Goal: Task Accomplishment & Management: Complete application form

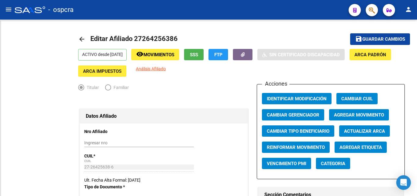
radio input "true"
type input "30-62932992-3"
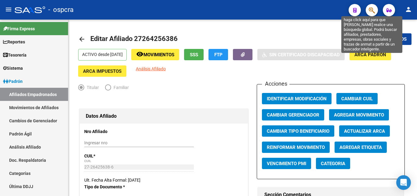
click at [371, 12] on icon "button" at bounding box center [372, 10] width 6 height 7
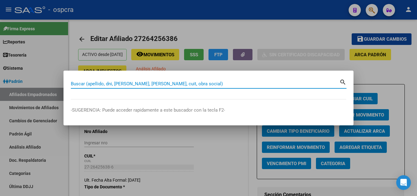
paste input "95813649"
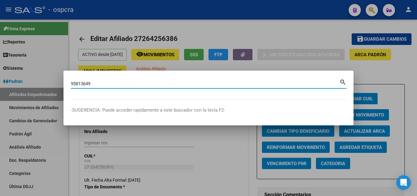
type input "95813649"
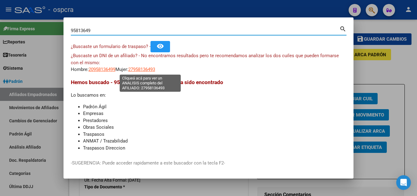
click at [150, 71] on span "27958136493" at bounding box center [141, 69] width 27 height 5
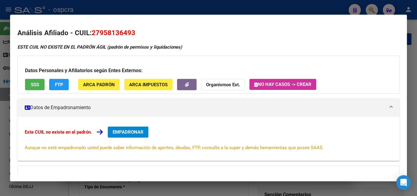
click at [0, 121] on div at bounding box center [208, 98] width 417 height 196
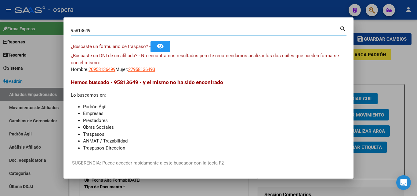
drag, startPoint x: 94, startPoint y: 31, endPoint x: 50, endPoint y: 26, distance: 44.8
click at [47, 26] on div "95813649 Buscar (apellido, dni, cuil, nro traspaso, cuit, obra social) search ¿…" at bounding box center [208, 98] width 417 height 196
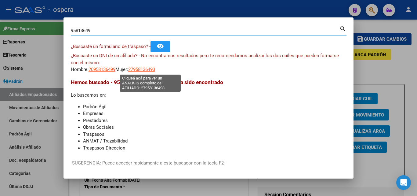
click at [148, 69] on span "27958136493" at bounding box center [141, 69] width 27 height 5
copy span "8"
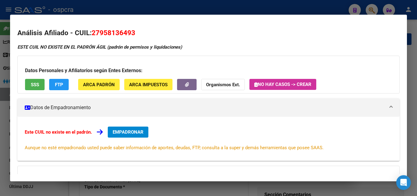
click at [28, 87] on button "SSS" at bounding box center [35, 84] width 20 height 11
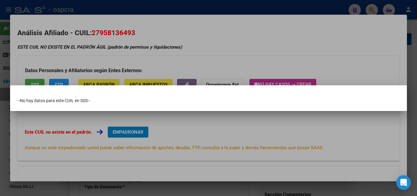
click at [0, 96] on div at bounding box center [208, 98] width 417 height 196
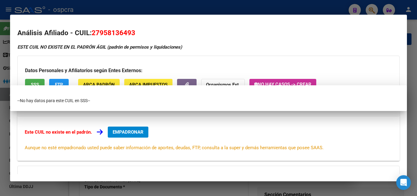
click at [0, 96] on div at bounding box center [208, 98] width 417 height 196
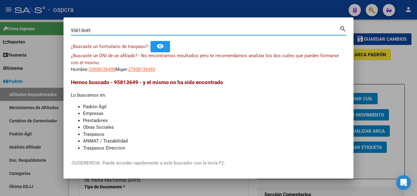
drag, startPoint x: 96, startPoint y: 30, endPoint x: 59, endPoint y: 27, distance: 37.4
click at [59, 27] on div "95813649 Buscar (apellido, dni, cuil, nro traspaso, cuit, obra social) search ¿…" at bounding box center [208, 98] width 417 height 196
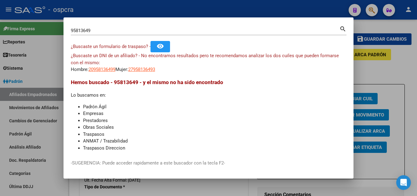
drag, startPoint x: 74, startPoint y: 28, endPoint x: 70, endPoint y: 31, distance: 5.5
click at [69, 31] on mat-dialog-content "95813649 Buscar (apellido, dni, cuil, nro traspaso, cuit, obra social) search ¿…" at bounding box center [209, 88] width 290 height 127
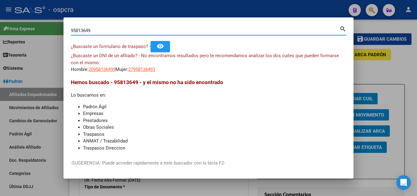
drag, startPoint x: 93, startPoint y: 33, endPoint x: 71, endPoint y: 32, distance: 22.0
click at [65, 32] on mat-dialog-content "95813649 Buscar (apellido, dni, cuil, nro traspaso, cuit, obra social) search ¿…" at bounding box center [209, 88] width 290 height 127
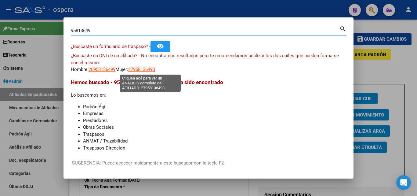
click at [151, 71] on span "27958136493" at bounding box center [141, 69] width 27 height 5
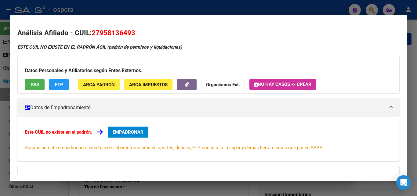
click at [0, 120] on div at bounding box center [208, 98] width 417 height 196
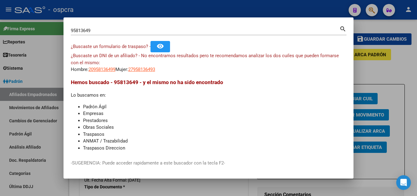
click at [0, 119] on div at bounding box center [208, 98] width 417 height 196
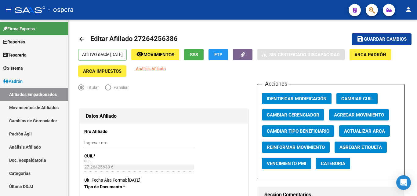
click at [375, 7] on icon "button" at bounding box center [372, 10] width 6 height 7
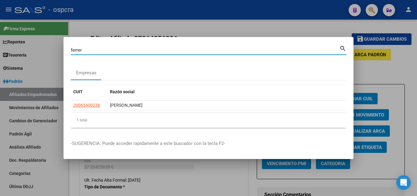
drag, startPoint x: 86, startPoint y: 50, endPoint x: 60, endPoint y: 51, distance: 26.6
click at [60, 51] on div "ferrer Buscar (apellido, dni, cuil, nro traspaso, cuit, obra social) search Emp…" at bounding box center [208, 98] width 417 height 196
paste input "95813649"
type input "95813649"
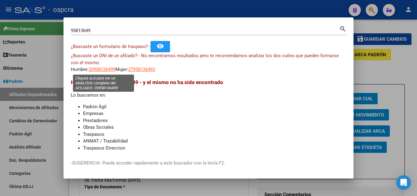
click at [108, 68] on span "20958136499" at bounding box center [102, 69] width 27 height 5
type textarea "20958136499"
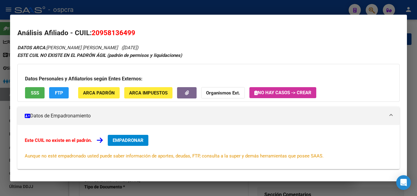
click at [38, 92] on span "SSS" at bounding box center [35, 92] width 8 height 5
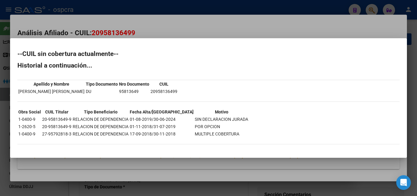
click at [166, 28] on div at bounding box center [208, 98] width 417 height 196
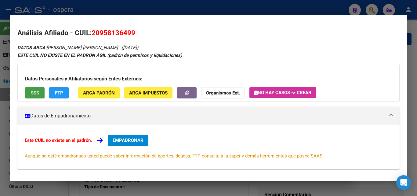
click at [36, 96] on button "SSS" at bounding box center [35, 92] width 20 height 11
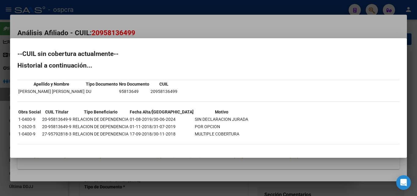
click at [0, 98] on div at bounding box center [208, 98] width 417 height 196
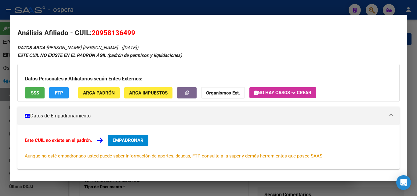
click at [0, 110] on div at bounding box center [208, 98] width 417 height 196
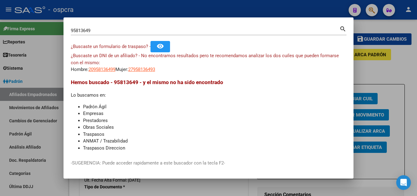
click at [0, 109] on div at bounding box center [208, 98] width 417 height 196
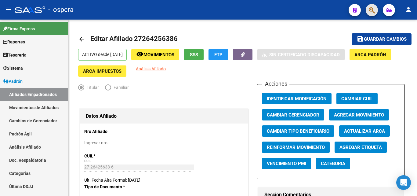
click at [369, 11] on button "button" at bounding box center [372, 10] width 12 height 12
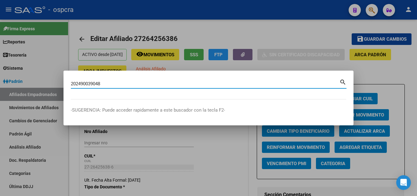
click at [81, 82] on input "202490039048" at bounding box center [205, 83] width 269 height 5
click at [87, 82] on input "202490039048" at bounding box center [205, 83] width 269 height 5
click at [89, 83] on input "202490039048" at bounding box center [205, 83] width 269 height 5
type input "20249039048"
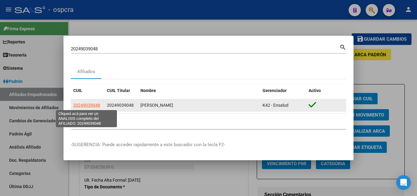
click at [92, 103] on span "20249039048" at bounding box center [86, 105] width 27 height 5
type textarea "20249039048"
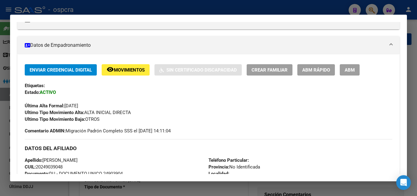
scroll to position [92, 0]
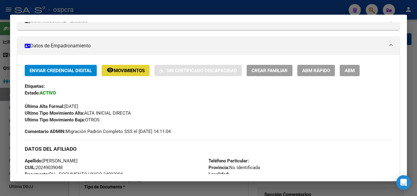
click at [125, 71] on span "Movimientos" at bounding box center [129, 70] width 31 height 5
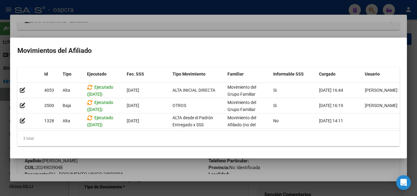
click at [129, 161] on div at bounding box center [208, 98] width 417 height 196
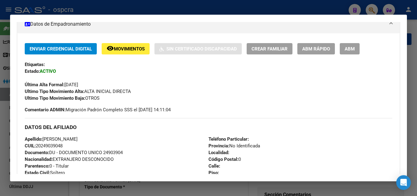
scroll to position [0, 0]
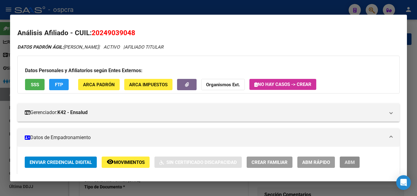
drag, startPoint x: 345, startPoint y: 159, endPoint x: 330, endPoint y: 144, distance: 21.6
click at [346, 159] on span "ABM" at bounding box center [350, 161] width 10 height 5
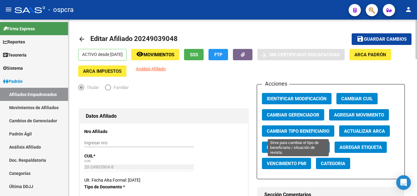
click at [311, 135] on button "Cambiar Tipo Beneficiario" at bounding box center [298, 130] width 72 height 11
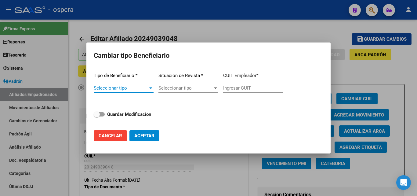
click at [151, 88] on div at bounding box center [150, 88] width 3 height 2
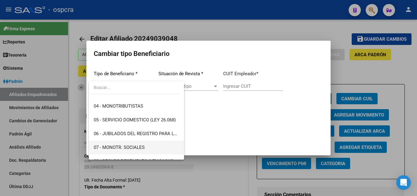
scroll to position [61, 0]
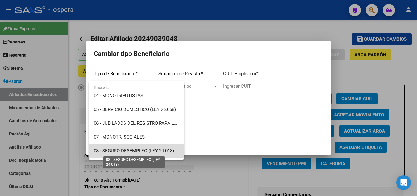
click at [144, 151] on span "08 - SEGURO DESEMPLEO (LEY 24.013)" at bounding box center [134, 150] width 80 height 5
type input "33-63761744-9"
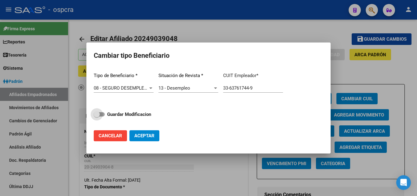
click at [97, 115] on span at bounding box center [97, 114] width 6 height 6
click at [97, 116] on input "Guardar Modificacion" at bounding box center [96, 116] width 0 height 0
checkbox input "true"
click at [152, 136] on span "Aceptar" at bounding box center [144, 135] width 20 height 5
type input "33-63761744-9"
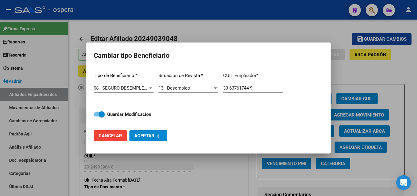
checkbox input "false"
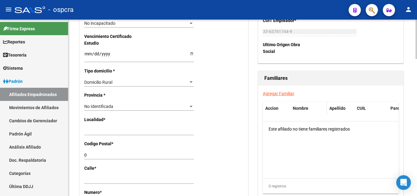
scroll to position [397, 0]
click at [287, 93] on link "Agregar Familiar" at bounding box center [278, 93] width 31 height 5
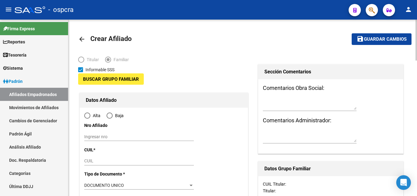
type input "33-63761744-9"
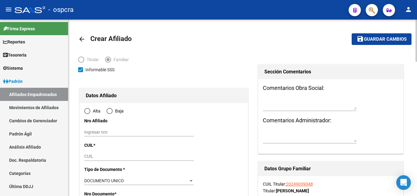
type input "0"
radio input "true"
type input "33-63761744-9"
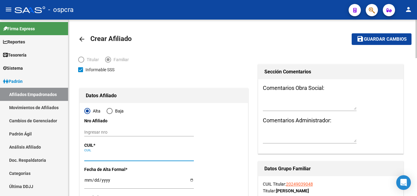
click at [89, 156] on input "CUIL" at bounding box center [139, 156] width 110 height 5
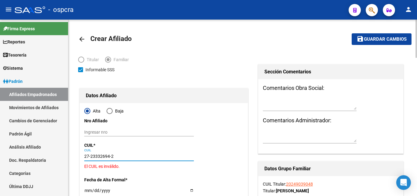
click at [97, 155] on input "27-23332694-2" at bounding box center [139, 156] width 110 height 5
click at [115, 155] on input "27-23326942" at bounding box center [139, 156] width 110 height 5
click at [94, 154] on input "27-23326942" at bounding box center [139, 156] width 110 height 5
click at [100, 155] on input "27-23326942" at bounding box center [139, 156] width 110 height 5
click at [113, 156] on input "27-23326942" at bounding box center [139, 156] width 110 height 5
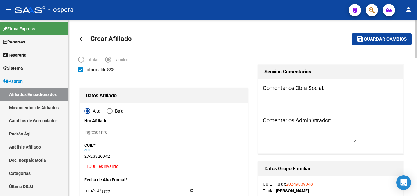
type input "27-23326942-0"
type input "23326942"
type input "CHAVES TORRES"
type input "ANA CLARISA"
type input "1973-05-03"
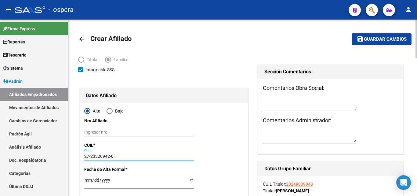
type input "CASEROS"
type input "1678"
type input "OLAVARRIA"
type input "3883"
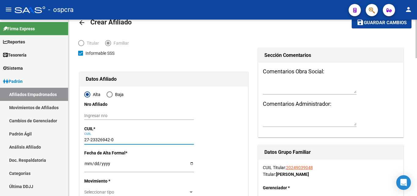
scroll to position [31, 0]
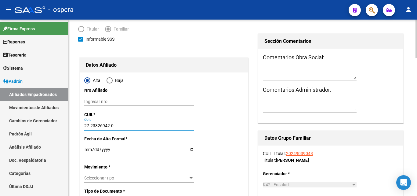
type input "27-23326942-0"
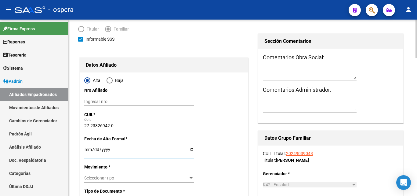
click at [193, 147] on input "Ingresar fecha" at bounding box center [139, 151] width 110 height 9
type input "[DATE]"
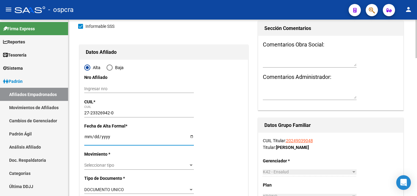
scroll to position [61, 0]
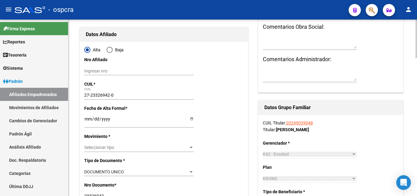
click at [187, 151] on div "Seleccionar tipo Seleccionar tipo" at bounding box center [139, 147] width 110 height 9
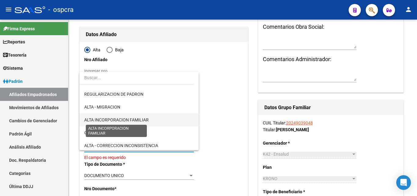
click at [135, 121] on span "ALTA INCORPORACION FAMILIAR" at bounding box center [116, 119] width 64 height 5
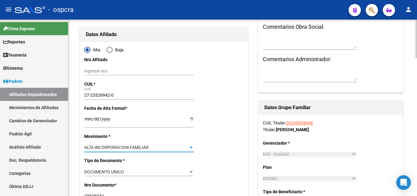
scroll to position [92, 0]
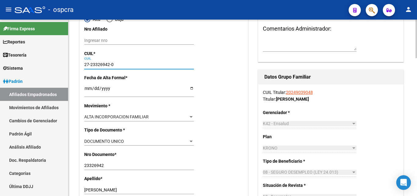
drag, startPoint x: 117, startPoint y: 64, endPoint x: 77, endPoint y: 68, distance: 39.9
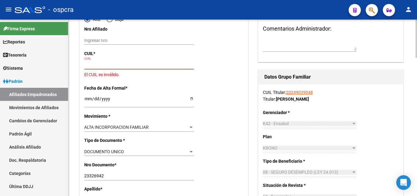
click at [293, 92] on link "20249039048" at bounding box center [299, 92] width 27 height 5
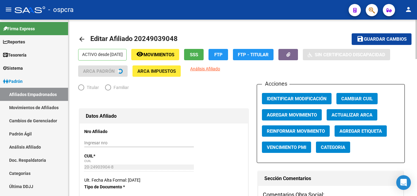
radio input "true"
type input "33-63761744-9"
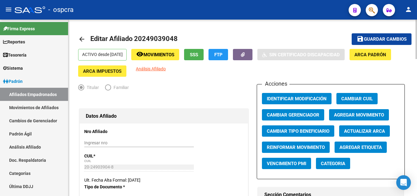
click at [356, 114] on span "Agregar Movimiento" at bounding box center [359, 114] width 50 height 5
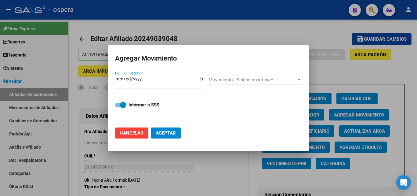
click at [201, 78] on input "Fec. Formal SSS *" at bounding box center [159, 81] width 89 height 10
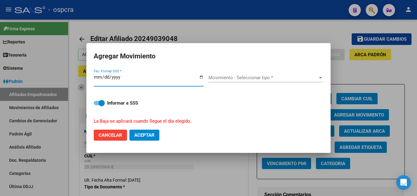
type input "2026-04-20"
click at [277, 78] on span "Movimiento - Seleccionar tipo *" at bounding box center [263, 77] width 109 height 5
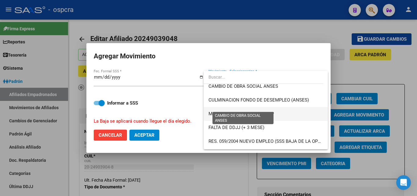
scroll to position [153, 0]
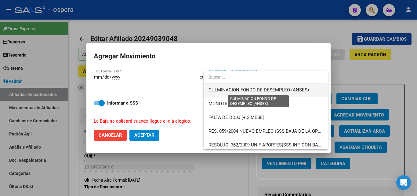
click at [276, 87] on span "CULMINACION FONDO DE DESEMPLEO (ANSES)" at bounding box center [259, 89] width 100 height 5
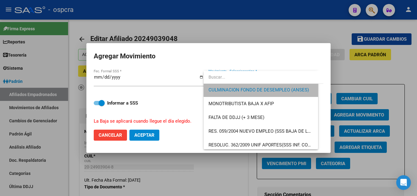
scroll to position [151, 0]
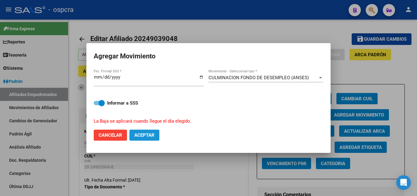
click at [151, 134] on span "Aceptar" at bounding box center [144, 134] width 20 height 5
checkbox input "false"
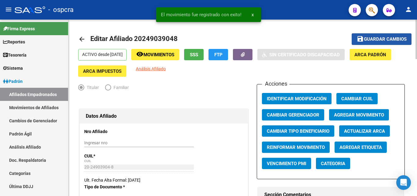
click at [392, 38] on span "Guardar cambios" at bounding box center [385, 39] width 43 height 5
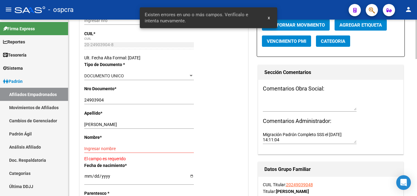
scroll to position [153, 0]
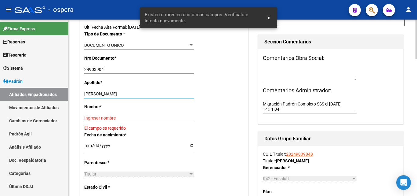
drag, startPoint x: 107, startPoint y: 92, endPoint x: 139, endPoint y: 91, distance: 31.8
click at [139, 91] on input "CORBALAN RUBEN DARIO" at bounding box center [139, 93] width 110 height 5
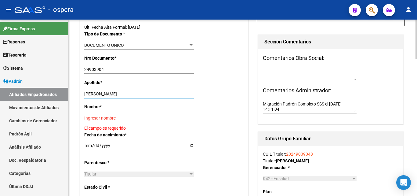
type input "CORBALAN"
paste input "RUBEN DARIO"
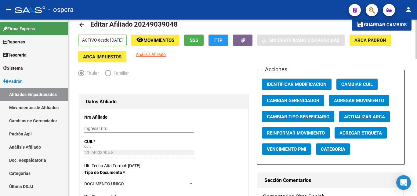
scroll to position [0, 0]
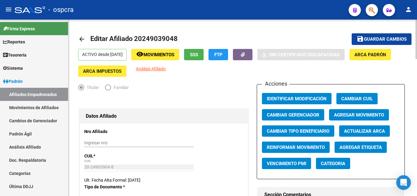
type input "RUBEN DARIO"
click at [385, 36] on span "save Guardar cambios" at bounding box center [382, 38] width 50 height 5
click at [82, 37] on mat-icon "arrow_back" at bounding box center [81, 38] width 7 height 7
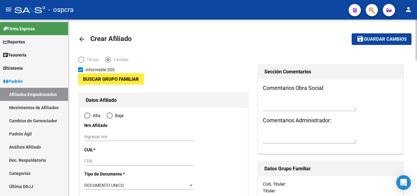
type input "33-63761744-9"
type input "0"
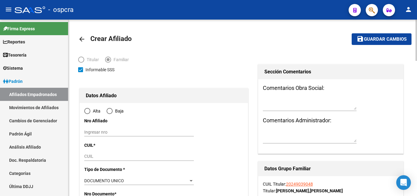
radio input "true"
type input "33-63761744-9"
click at [307, 184] on link "20249039048" at bounding box center [299, 183] width 27 height 5
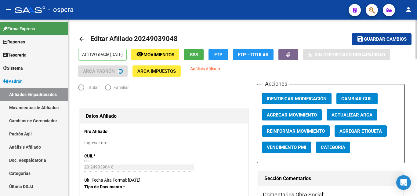
radio input "true"
type input "33-63761744-9"
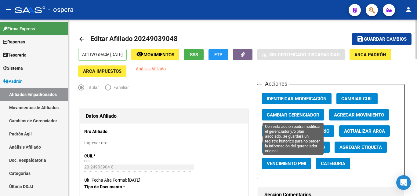
click at [310, 115] on span "Cambiar Gerenciador" at bounding box center [293, 114] width 53 height 5
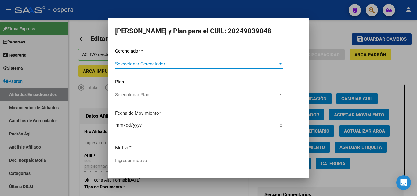
click at [347, 58] on div at bounding box center [208, 98] width 417 height 196
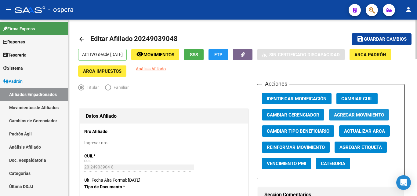
click at [358, 112] on span "Agregar Movimiento" at bounding box center [359, 114] width 50 height 5
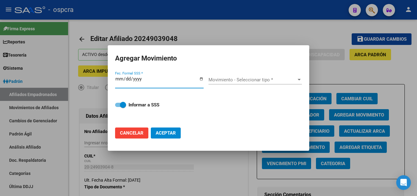
click at [200, 80] on input "Fec. Formal SSS *" at bounding box center [159, 81] width 89 height 10
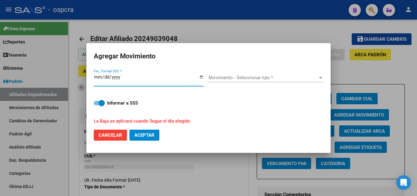
type input "2026-01-31"
click at [257, 77] on span "Movimiento - Seleccionar tipo *" at bounding box center [263, 77] width 109 height 5
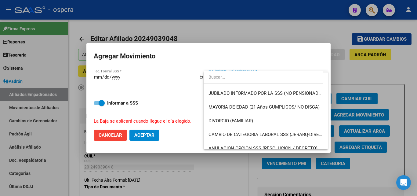
scroll to position [61, 0]
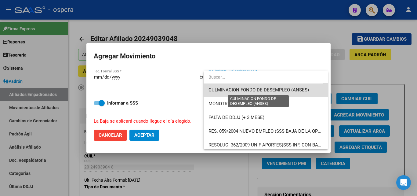
click at [281, 89] on span "CULMINACION FONDO DE DESEMPLEO (ANSES)" at bounding box center [259, 89] width 100 height 5
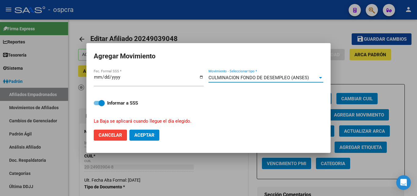
click at [151, 133] on span "Aceptar" at bounding box center [144, 134] width 20 height 5
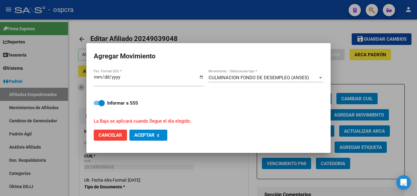
checkbox input "false"
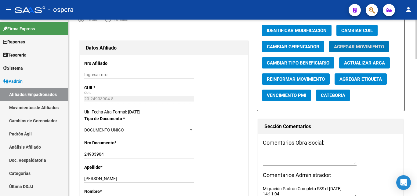
scroll to position [31, 0]
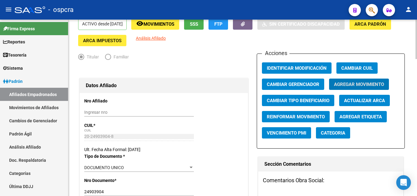
click at [353, 82] on span "Agregar Movimiento" at bounding box center [359, 83] width 50 height 5
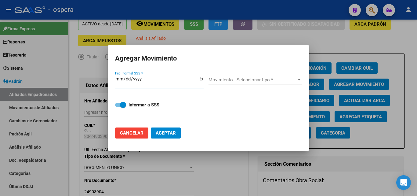
click at [202, 79] on input "Fec. Formal SSS *" at bounding box center [159, 81] width 89 height 10
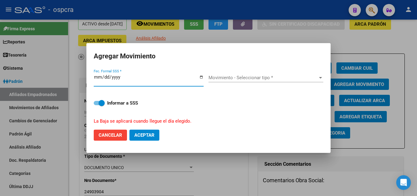
type input "2026-02-28"
click at [260, 79] on span "Movimiento - Seleccionar tipo *" at bounding box center [263, 77] width 109 height 5
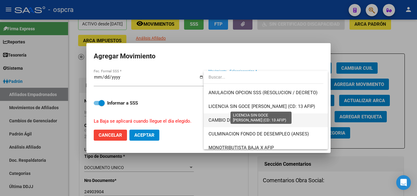
scroll to position [122, 0]
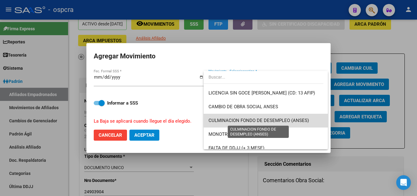
click at [286, 119] on span "CULMINACION FONDO DE DESEMPLEO (ANSES)" at bounding box center [259, 120] width 100 height 5
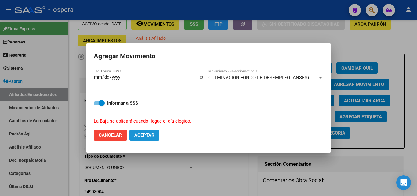
click at [147, 138] on button "Aceptar" at bounding box center [144, 134] width 30 height 11
checkbox input "false"
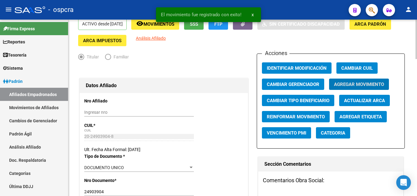
click at [166, 30] on button "remove_red_eye Movimientos" at bounding box center [155, 23] width 48 height 11
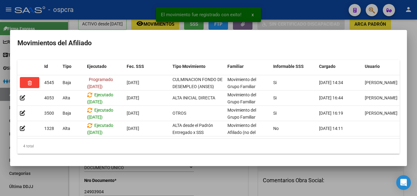
drag, startPoint x: 213, startPoint y: 184, endPoint x: 211, endPoint y: 180, distance: 4.3
click at [213, 183] on div at bounding box center [208, 98] width 417 height 196
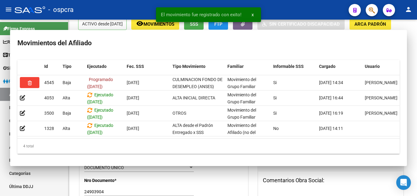
scroll to position [29, 0]
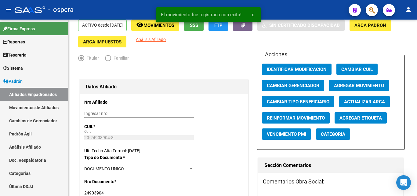
click at [174, 28] on div "El movimiento fue registrado con exito! x" at bounding box center [209, 14] width 120 height 29
click at [176, 27] on div "El movimiento fue registrado con exito! x" at bounding box center [209, 14] width 120 height 29
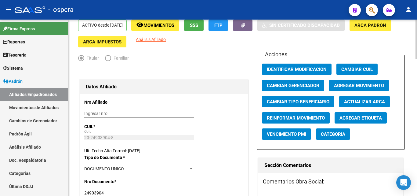
click at [167, 28] on span "Movimientos" at bounding box center [159, 25] width 31 height 5
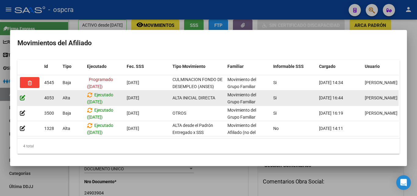
click at [22, 95] on icon at bounding box center [22, 98] width 5 height 6
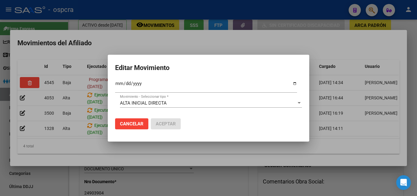
click at [347, 66] on div at bounding box center [208, 98] width 417 height 196
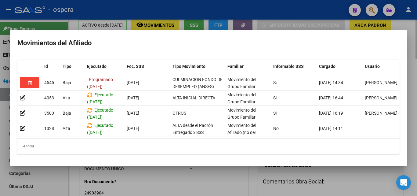
click at [228, 186] on div at bounding box center [208, 98] width 417 height 196
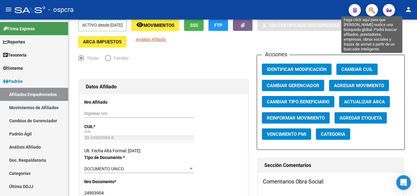
click at [370, 10] on icon "button" at bounding box center [372, 10] width 6 height 7
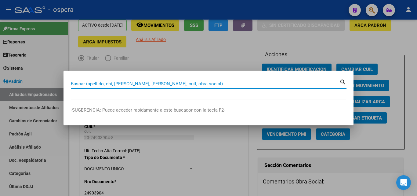
paste input "95813649"
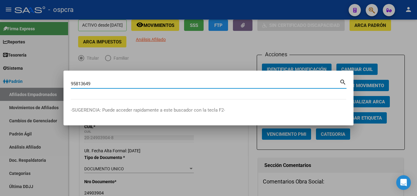
type input "95813649"
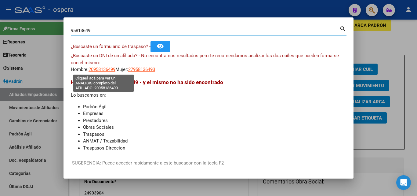
click at [107, 70] on span "20958136499" at bounding box center [102, 69] width 27 height 5
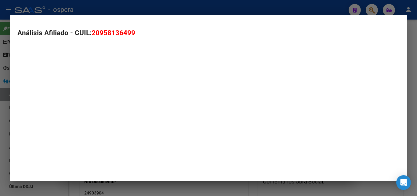
type textarea "20958136499"
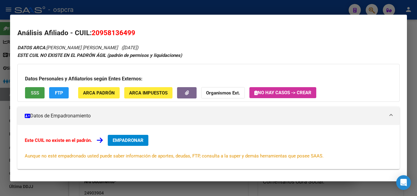
click at [42, 90] on button "SSS" at bounding box center [35, 92] width 20 height 11
click at [31, 94] on span "SSS" at bounding box center [35, 92] width 8 height 5
drag, startPoint x: 94, startPoint y: 32, endPoint x: 123, endPoint y: 36, distance: 29.2
click at [123, 36] on span "20958136499" at bounding box center [114, 33] width 44 height 8
drag, startPoint x: 93, startPoint y: 35, endPoint x: 137, endPoint y: 39, distance: 44.8
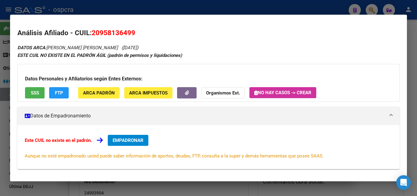
click at [137, 39] on div "Análisis Afiliado - CUIL: 20958136499 DATOS ARCA: FERRER MARCANO MARIO JOSE (19…" at bounding box center [208, 146] width 382 height 237
click at [140, 36] on h2 "Análisis Afiliado - CUIL: 20958136499" at bounding box center [208, 33] width 382 height 10
drag, startPoint x: 92, startPoint y: 31, endPoint x: 136, endPoint y: 31, distance: 44.0
click at [136, 31] on h2 "Análisis Afiliado - CUIL: 20958136499" at bounding box center [208, 33] width 382 height 10
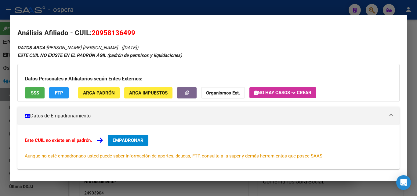
copy span "20958136499"
click at [35, 91] on span "SSS" at bounding box center [35, 92] width 8 height 5
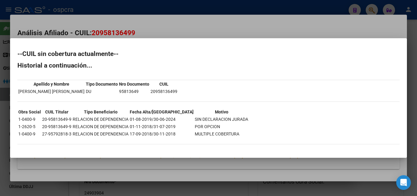
click at [0, 104] on div at bounding box center [208, 98] width 417 height 196
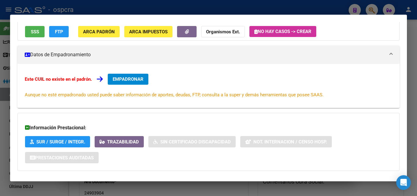
scroll to position [0, 0]
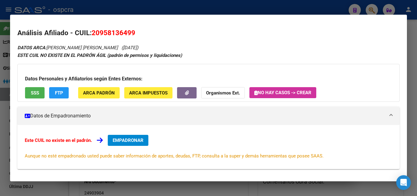
drag, startPoint x: 95, startPoint y: 34, endPoint x: 106, endPoint y: 36, distance: 11.4
click at [120, 32] on span "20958136499" at bounding box center [114, 33] width 44 height 8
drag, startPoint x: 92, startPoint y: 32, endPoint x: 116, endPoint y: 30, distance: 24.2
click at [141, 30] on h2 "Análisis Afiliado - CUIL: 20958136499" at bounding box center [208, 33] width 382 height 10
copy span "20958136499"
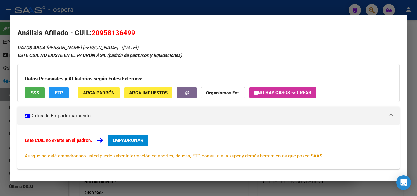
click at [0, 120] on div at bounding box center [208, 98] width 417 height 196
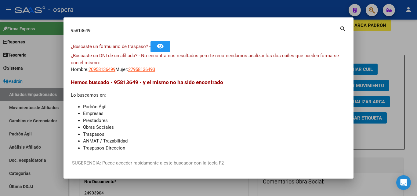
click at [0, 119] on div at bounding box center [208, 98] width 417 height 196
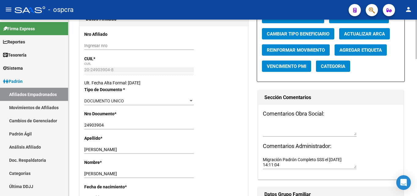
scroll to position [183, 0]
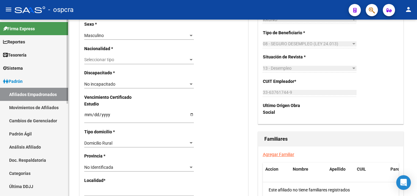
click at [39, 91] on link "Afiliados Empadronados" at bounding box center [34, 94] width 68 height 13
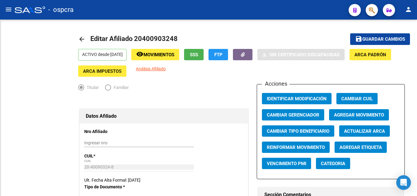
radio input "true"
type input "30-71646474-8"
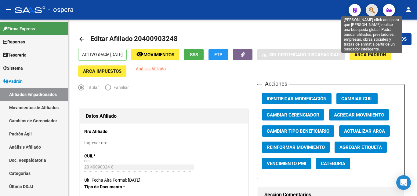
click at [375, 10] on icon "button" at bounding box center [372, 10] width 6 height 7
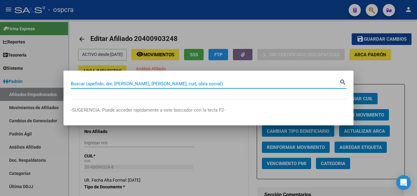
paste input "95792818"
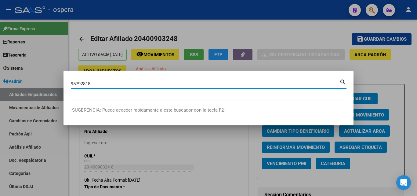
type input "95792818"
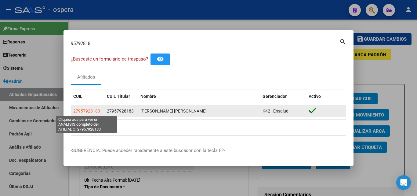
click at [80, 110] on span "27957928183" at bounding box center [86, 110] width 27 height 5
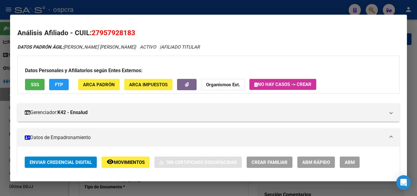
click at [344, 162] on button "ABM" at bounding box center [350, 161] width 20 height 11
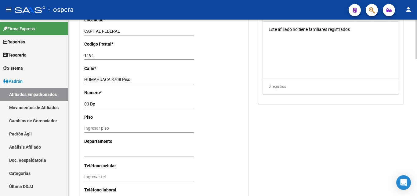
scroll to position [610, 0]
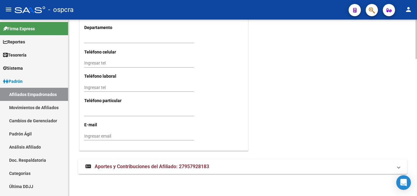
click at [144, 168] on span "Aportes y Contribuciones del Afiliado: 27957928183" at bounding box center [152, 166] width 115 height 6
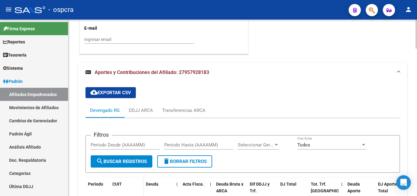
scroll to position [762, 0]
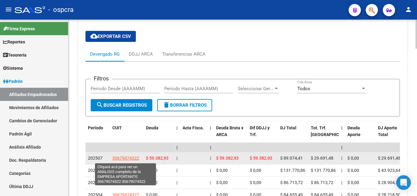
click at [133, 157] on span "30679074322" at bounding box center [125, 157] width 27 height 5
type textarea "30679074322"
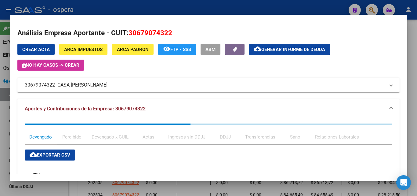
click at [0, 96] on div at bounding box center [208, 98] width 417 height 196
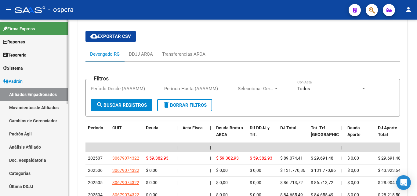
click at [0, 96] on link "Afiliados Empadronados" at bounding box center [34, 94] width 68 height 13
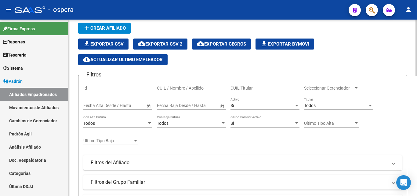
scroll to position [8, 0]
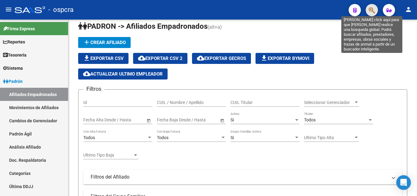
click at [371, 9] on icon "button" at bounding box center [372, 10] width 6 height 7
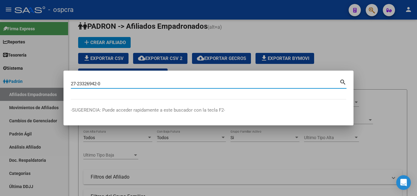
type input "27233269420"
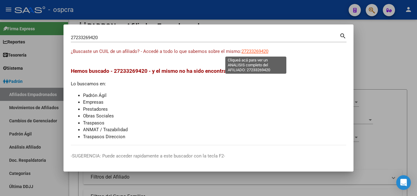
click at [259, 50] on span "27233269420" at bounding box center [255, 51] width 27 height 5
type textarea "27233269420"
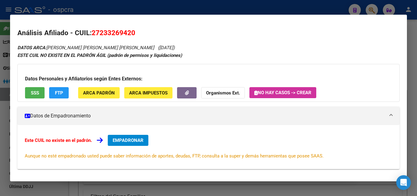
click at [29, 92] on button "SSS" at bounding box center [35, 92] width 20 height 11
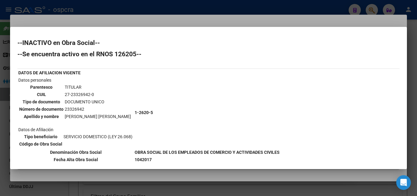
click at [0, 135] on div at bounding box center [208, 98] width 417 height 196
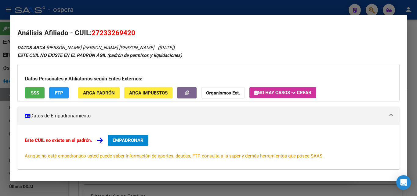
click at [0, 133] on div at bounding box center [208, 98] width 417 height 196
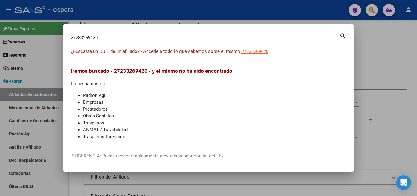
click at [232, 16] on div at bounding box center [208, 98] width 417 height 196
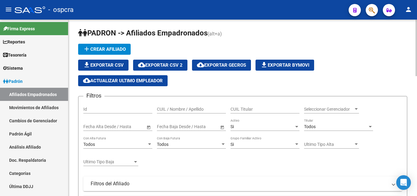
scroll to position [0, 0]
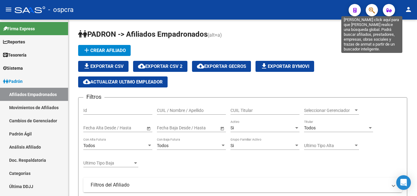
click at [372, 9] on icon "button" at bounding box center [372, 10] width 6 height 7
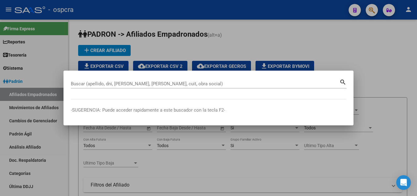
click at [275, 38] on div at bounding box center [208, 98] width 417 height 196
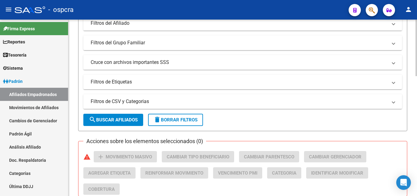
scroll to position [214, 0]
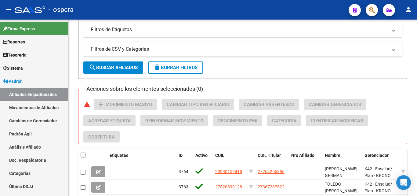
click at [367, 11] on button "button" at bounding box center [372, 10] width 12 height 12
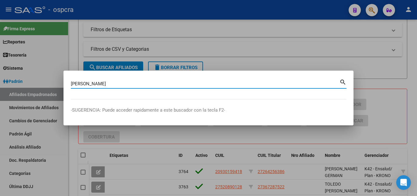
type input "[PERSON_NAME]"
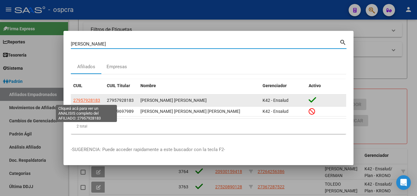
click at [92, 99] on span "27957928183" at bounding box center [86, 100] width 27 height 5
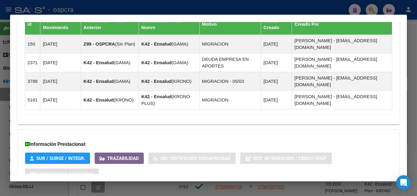
scroll to position [402, 0]
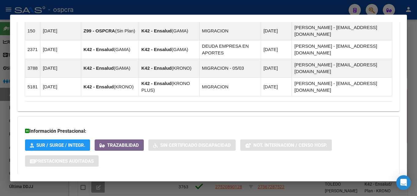
click at [128, 183] on span "Aportes y Contribuciones del Afiliado: 27957928183" at bounding box center [91, 186] width 115 height 6
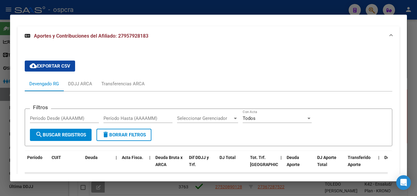
scroll to position [616, 0]
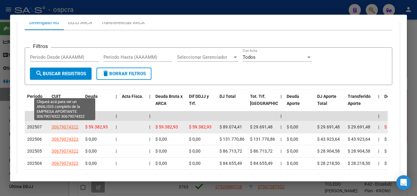
click at [63, 124] on span "30679074322" at bounding box center [65, 126] width 27 height 5
type textarea "30679074322"
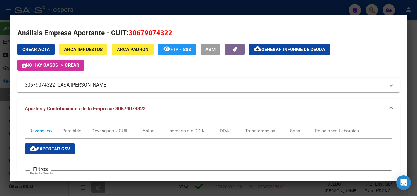
click at [0, 89] on div at bounding box center [208, 98] width 417 height 196
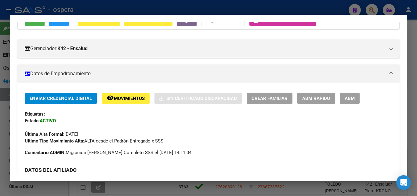
scroll to position [35, 0]
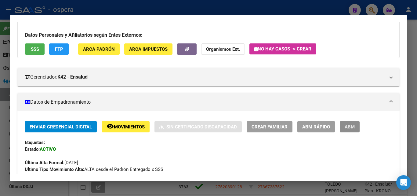
click at [349, 129] on span "ABM" at bounding box center [350, 126] width 10 height 5
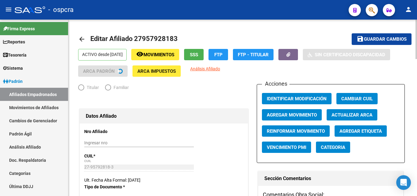
radio input "true"
type input "30-67907432-2"
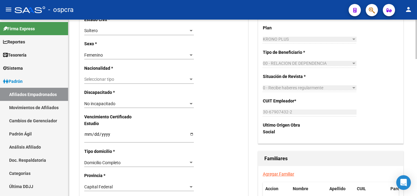
scroll to position [366, 0]
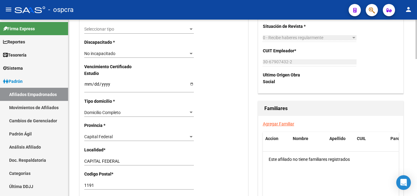
click at [283, 125] on link "Agregar Familiar" at bounding box center [278, 123] width 31 height 5
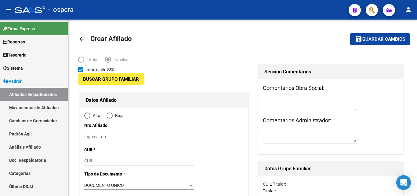
type input "30-67907432-2"
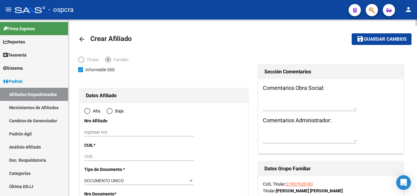
radio input "true"
type input "CAPITAL FEDERAL"
type input "1191"
type input "HUMAHUACA 3708 Piso:"
type input "03 Dp"
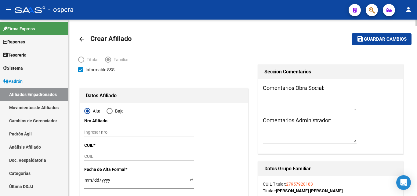
type input "30-67907432-2"
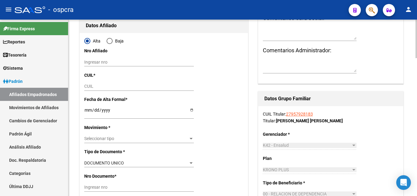
scroll to position [61, 0]
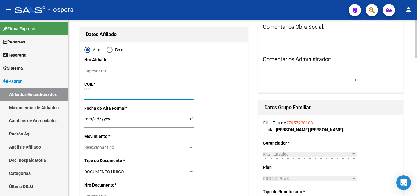
paste input "20-95813649-9"
type input "20-95813649-9"
type input "95813649"
type input "[PERSON_NAME] [PERSON_NAME] [PERSON_NAME]"
type input "[DATE]"
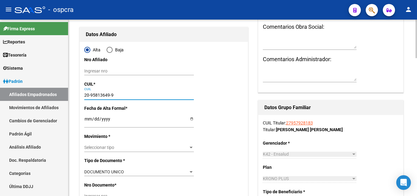
type input "CABA"
type input "HUMAHUACA"
type input "3708"
type input "03"
type input "20-95813649-9"
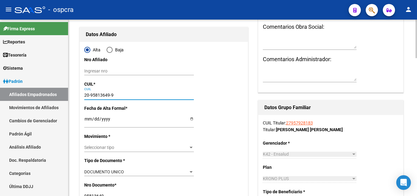
click at [193, 120] on input "Ingresar fecha" at bounding box center [139, 120] width 110 height 9
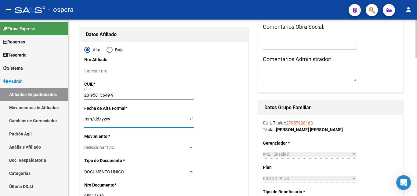
type input "[DATE]"
click at [192, 145] on div at bounding box center [190, 147] width 5 height 5
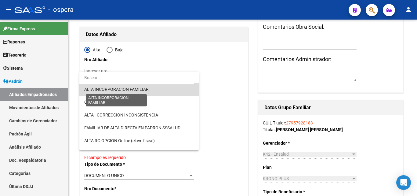
click at [144, 89] on span "ALTA INCORPORACION FAMILIAR" at bounding box center [116, 89] width 64 height 5
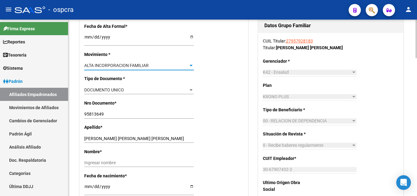
scroll to position [183, 0]
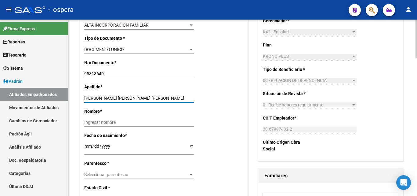
drag, startPoint x: 123, startPoint y: 96, endPoint x: 158, endPoint y: 98, distance: 34.8
click at [158, 98] on input "[PERSON_NAME] [PERSON_NAME] [PERSON_NAME]" at bounding box center [139, 98] width 110 height 5
type input "[PERSON_NAME] [PERSON_NAME]"
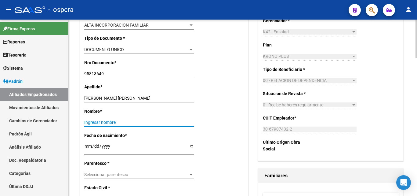
paste input "[PERSON_NAME] [PERSON_NAME]"
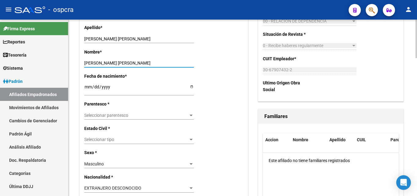
scroll to position [244, 0]
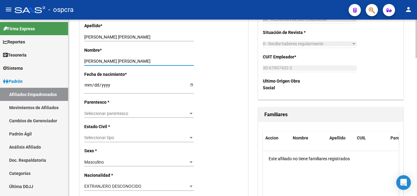
type input "[PERSON_NAME] [PERSON_NAME]"
click at [184, 112] on span "Seleccionar parentesco" at bounding box center [136, 113] width 104 height 5
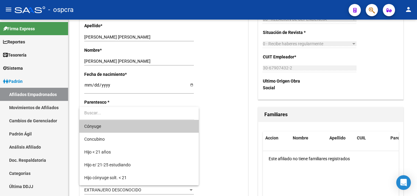
click at [108, 126] on span "Cónyuge" at bounding box center [139, 126] width 110 height 13
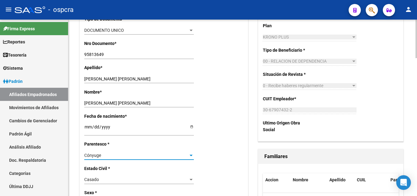
scroll to position [0, 0]
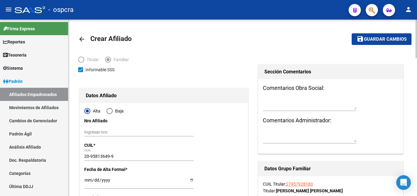
click at [389, 41] on span "Guardar cambios" at bounding box center [385, 39] width 43 height 5
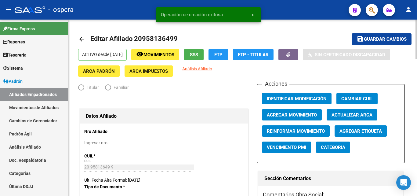
radio input "true"
type input "30-67907432-2"
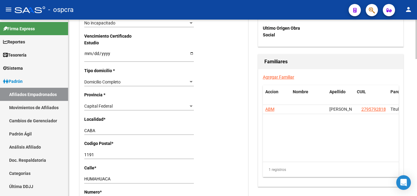
scroll to position [610, 0]
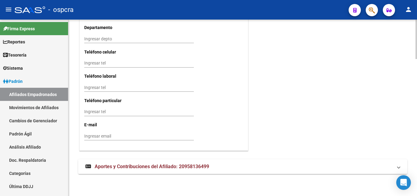
click at [181, 164] on span "Aportes y Contribuciones del Afiliado: 20958136499" at bounding box center [152, 166] width 115 height 6
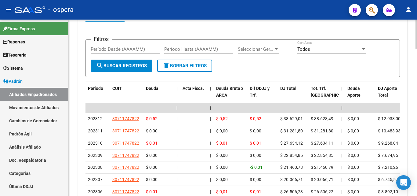
scroll to position [793, 0]
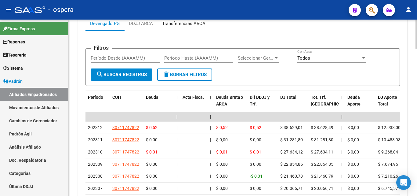
click at [180, 21] on div "Transferencias ARCA" at bounding box center [183, 23] width 43 height 7
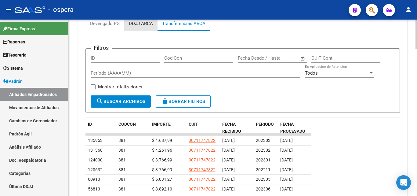
click at [144, 24] on div "DDJJ ARCA" at bounding box center [141, 23] width 24 height 7
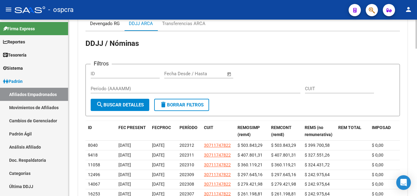
click at [104, 25] on div "Devengado RG" at bounding box center [105, 23] width 30 height 7
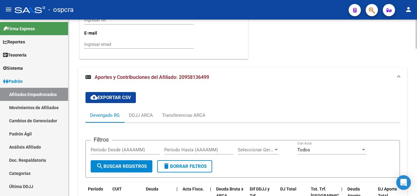
scroll to position [671, 0]
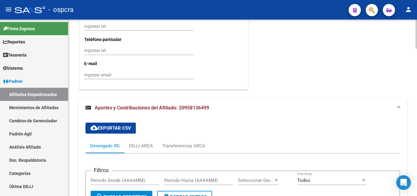
click at [147, 109] on span "Aportes y Contribuciones del Afiliado: 20958136499" at bounding box center [152, 108] width 115 height 6
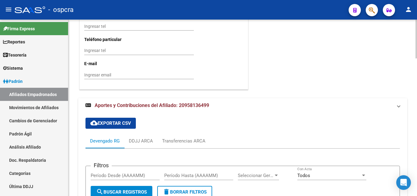
scroll to position [610, 0]
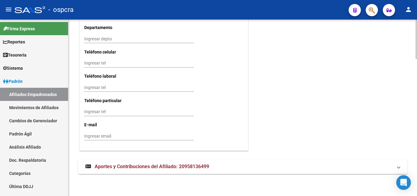
click at [147, 166] on span "Aportes y Contribuciones del Afiliado: 20958136499" at bounding box center [152, 166] width 115 height 6
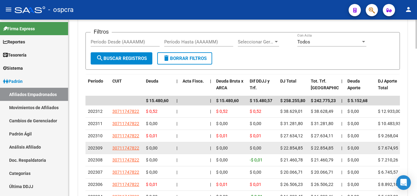
scroll to position [810, 0]
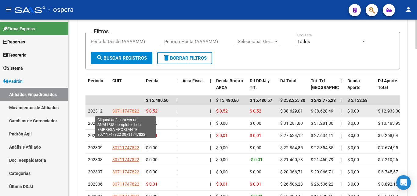
click at [128, 109] on span "30711747822" at bounding box center [125, 110] width 27 height 5
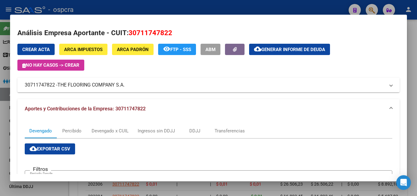
click at [5, 125] on div at bounding box center [208, 98] width 417 height 196
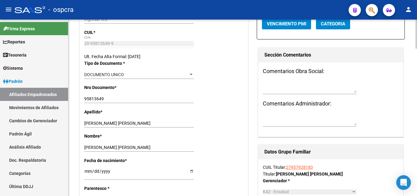
scroll to position [107, 0]
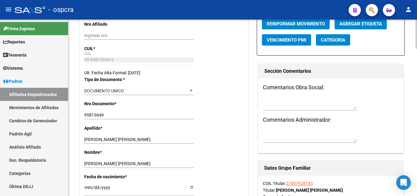
click at [299, 184] on link "27957928183" at bounding box center [299, 183] width 27 height 5
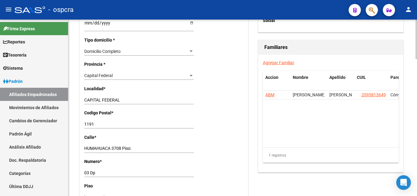
scroll to position [610, 0]
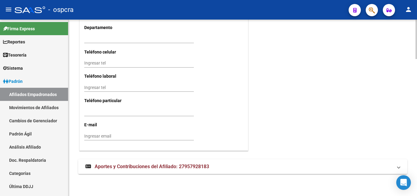
click at [143, 170] on mat-expansion-panel-header "Aportes y Contribuciones del Afiliado: 27957928183" at bounding box center [242, 166] width 329 height 15
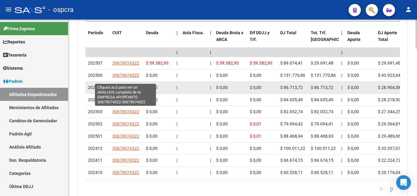
scroll to position [867, 0]
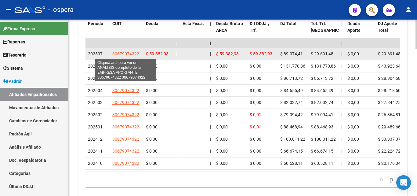
click at [126, 55] on span "30679074322" at bounding box center [125, 53] width 27 height 5
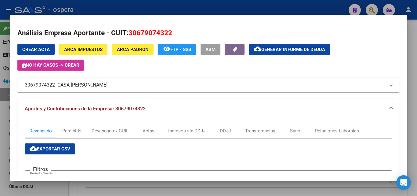
click at [0, 115] on div at bounding box center [208, 98] width 417 height 196
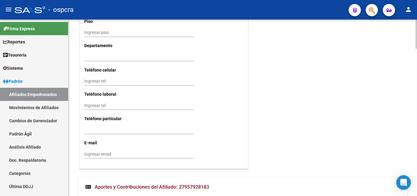
scroll to position [439, 0]
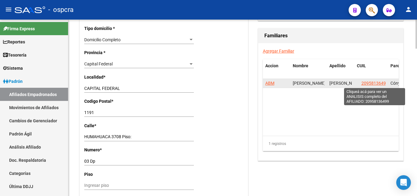
click at [373, 85] on span "20958136499" at bounding box center [375, 83] width 27 height 5
type textarea "20958136499"
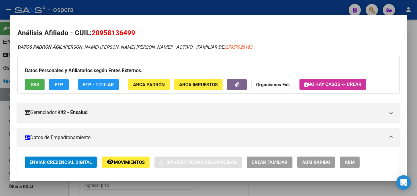
click at [0, 86] on div at bounding box center [208, 98] width 417 height 196
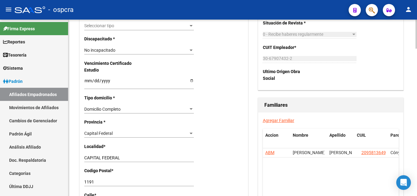
scroll to position [286, 0]
